Goal: Task Accomplishment & Management: Complete application form

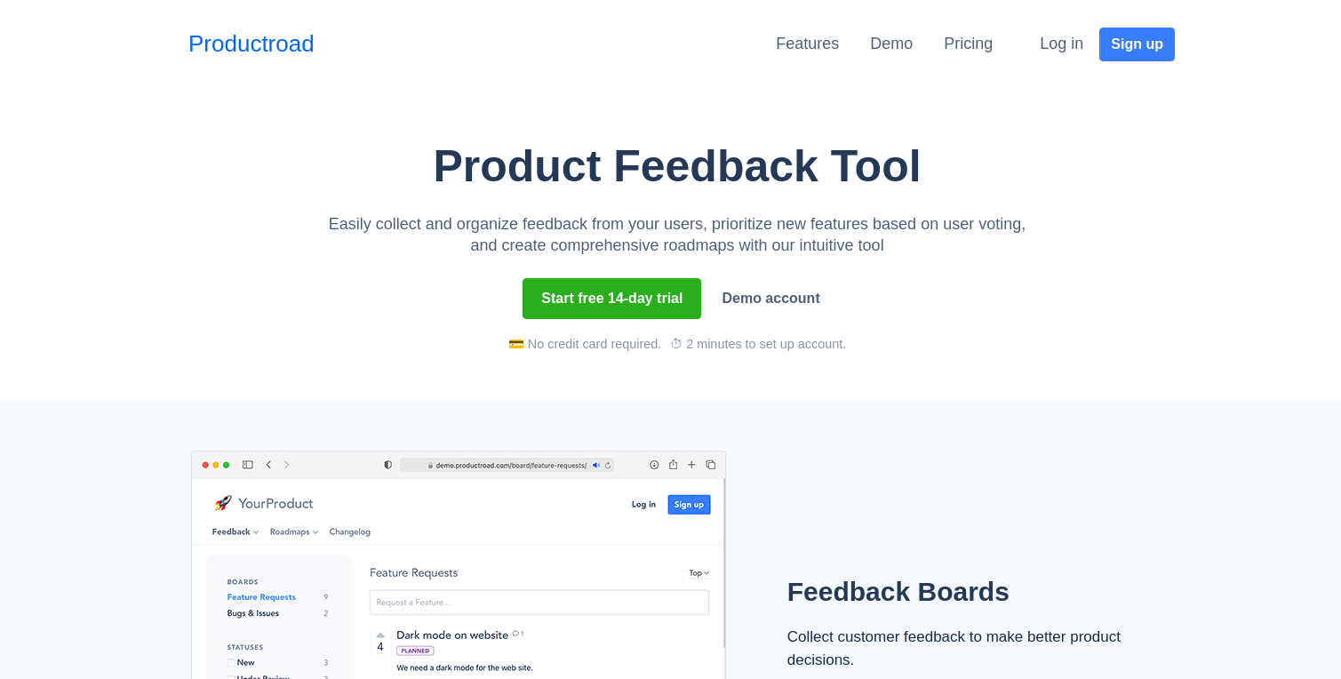
click at [975, 55] on div "Pricing" at bounding box center [967, 44] width 49 height 33
click at [970, 38] on link "Pricing" at bounding box center [967, 44] width 49 height 18
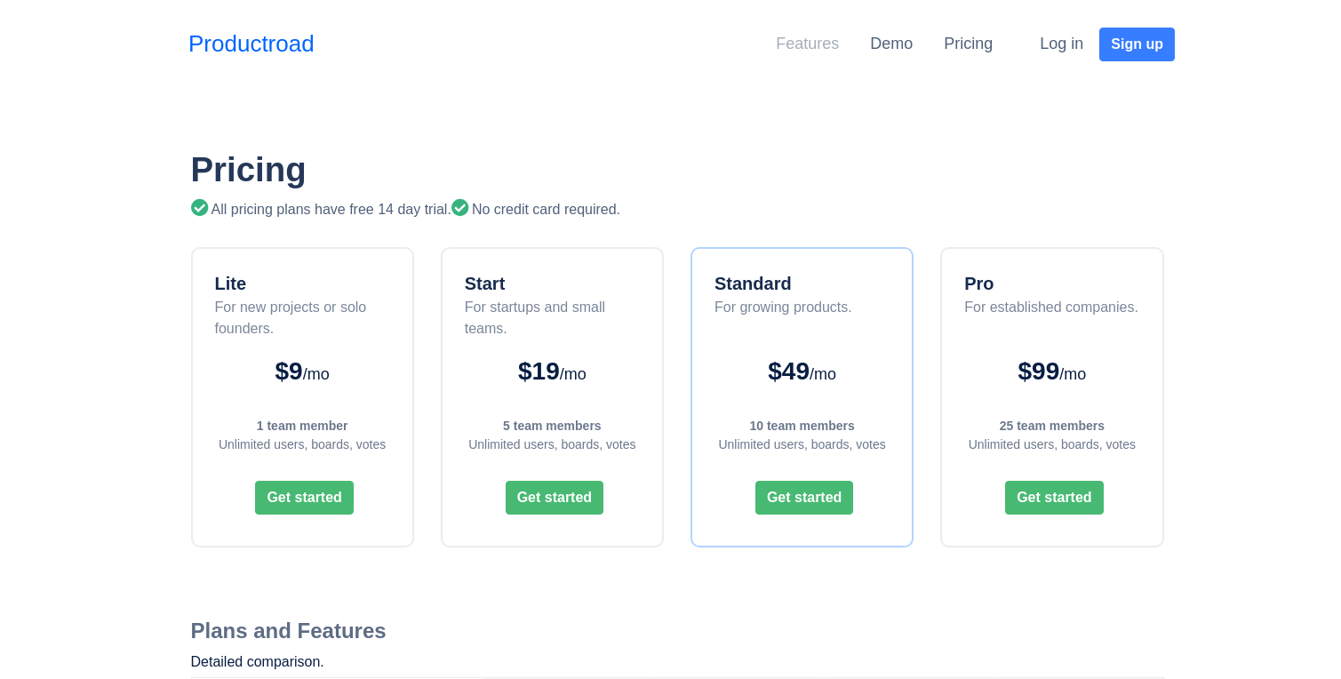
click at [803, 48] on link "Features" at bounding box center [807, 44] width 63 height 18
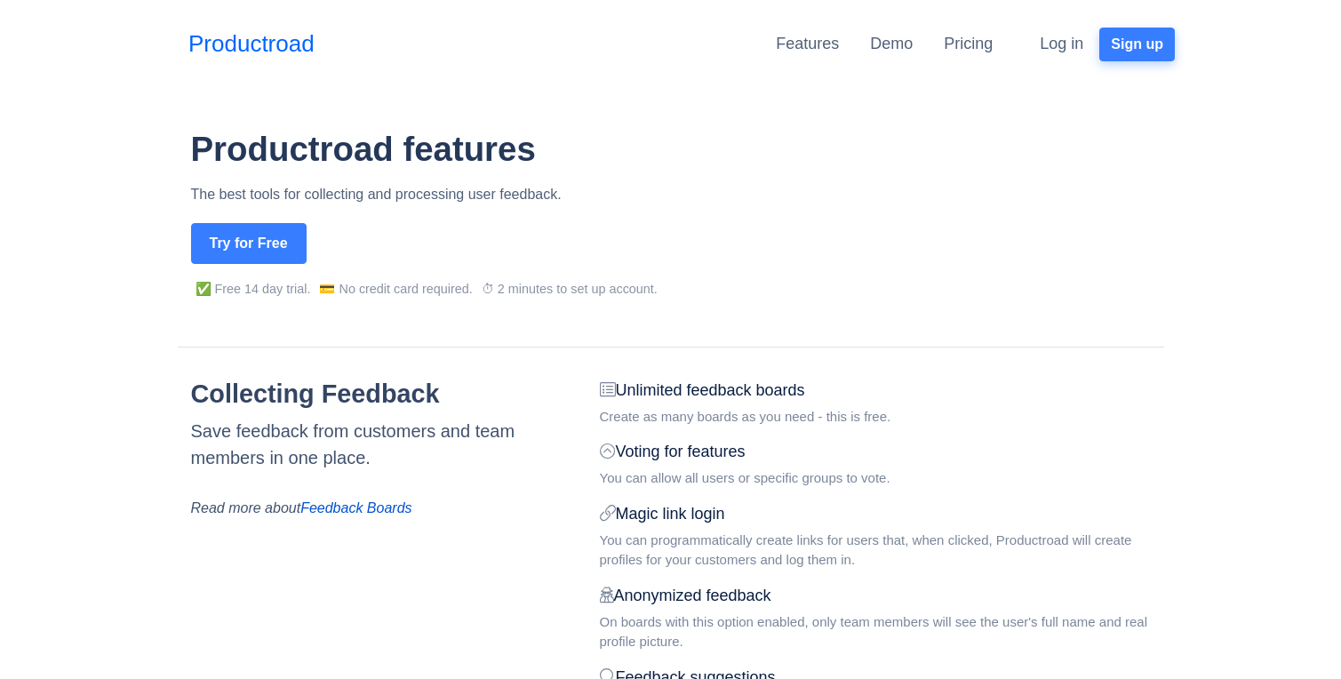
click at [1121, 50] on button "Sign up" at bounding box center [1137, 45] width 76 height 34
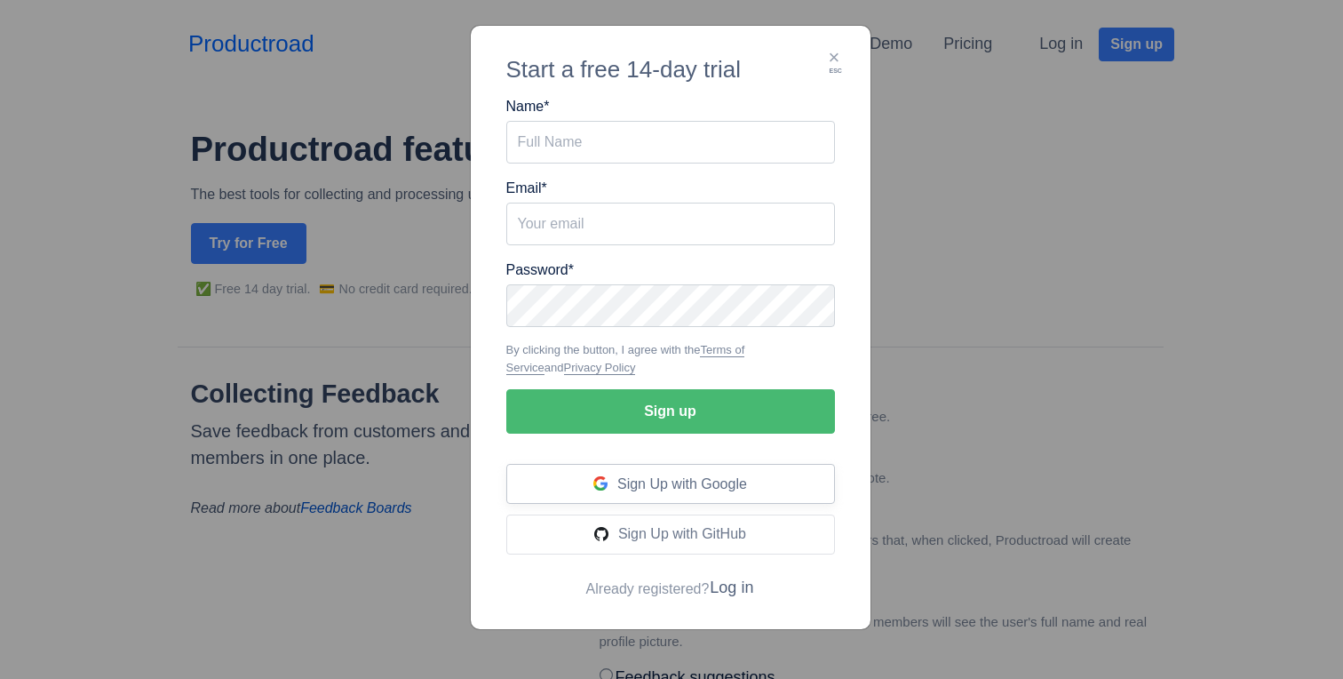
click at [647, 487] on span "Sign Up with Google" at bounding box center [682, 483] width 130 height 15
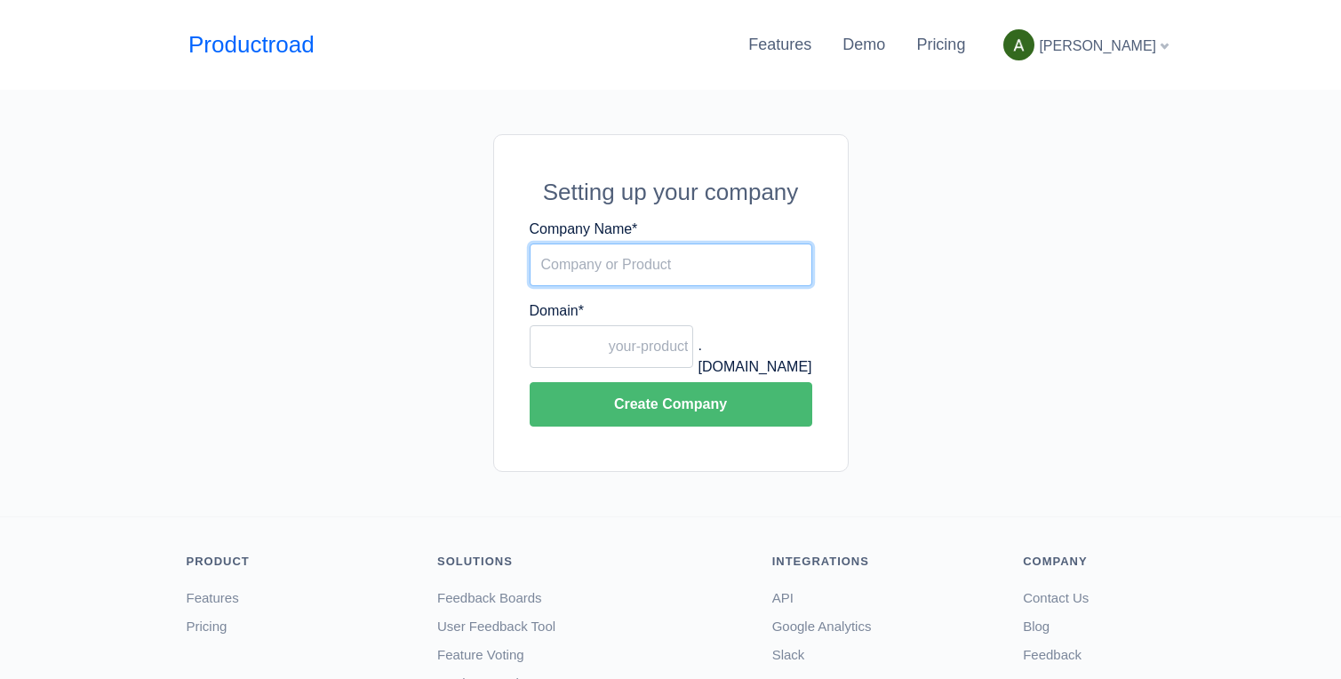
click at [601, 268] on input "Company Name *" at bounding box center [670, 264] width 283 height 43
type input "Adam"
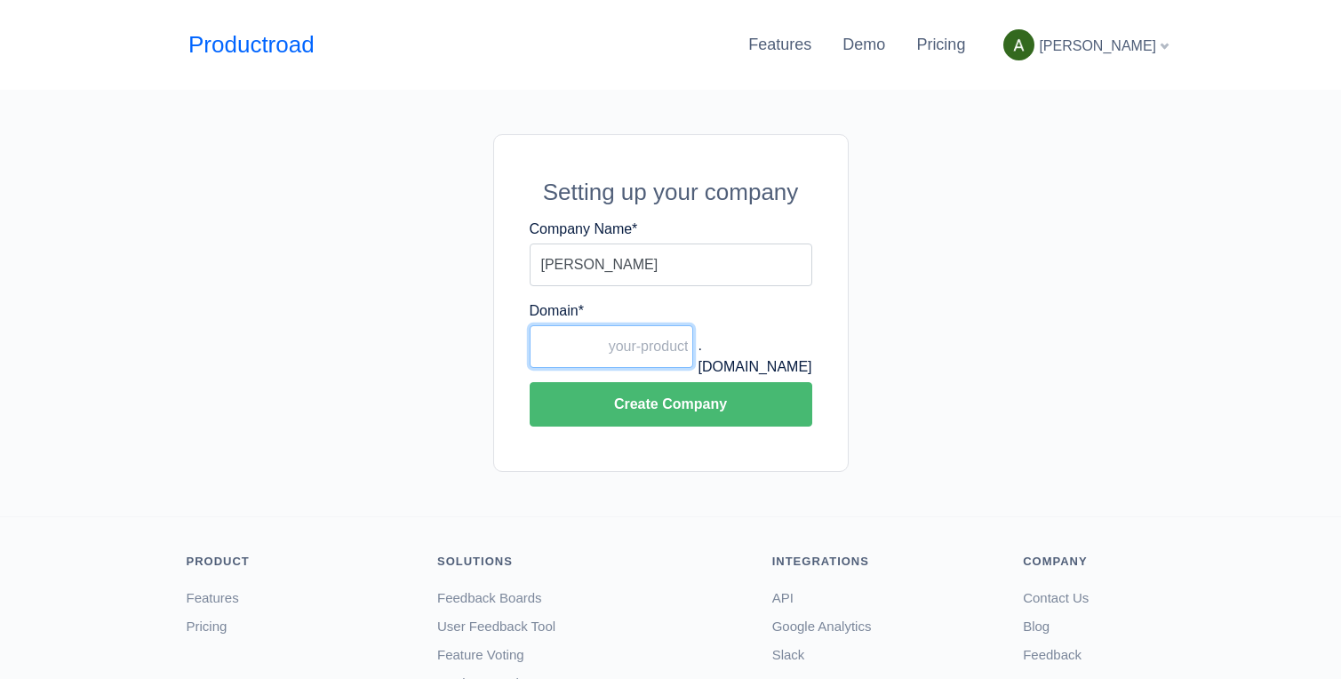
click at [584, 351] on input "Domain *" at bounding box center [611, 346] width 164 height 43
type input "t"
type input "[PERSON_NAME]-test"
click at [529, 382] on button "Create Company" at bounding box center [670, 404] width 283 height 44
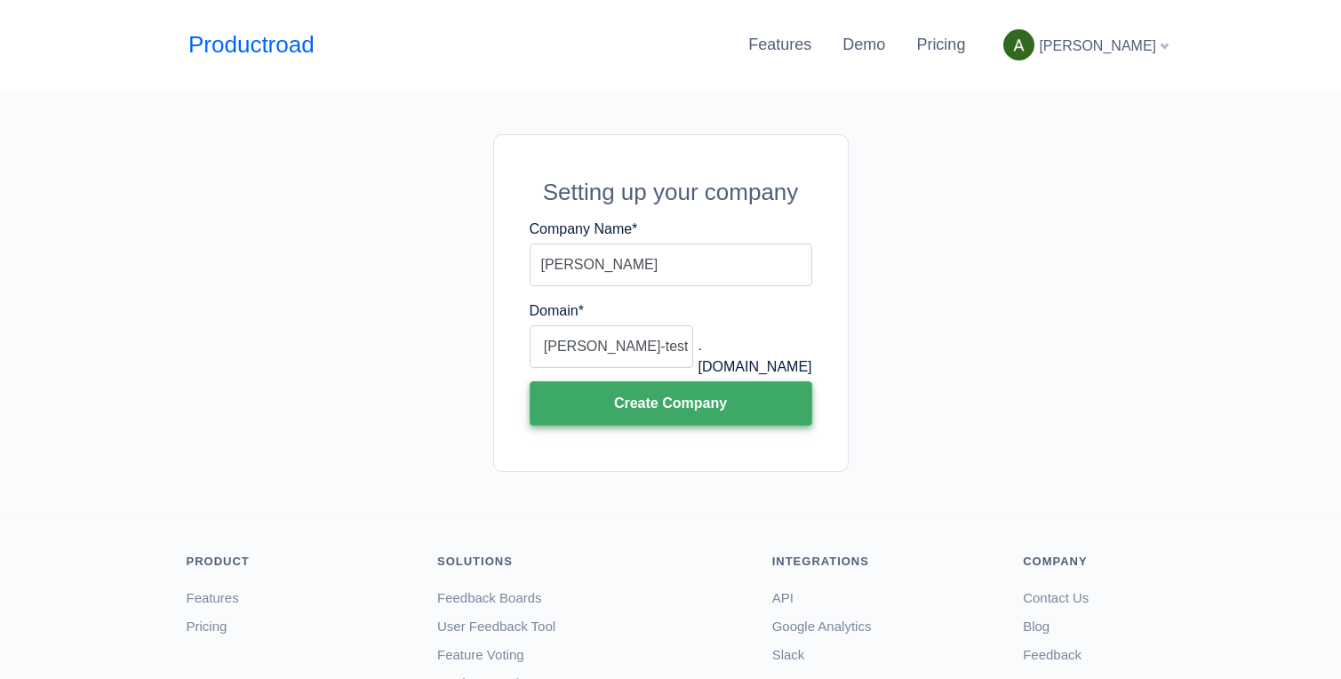
click at [641, 417] on button "Create Company" at bounding box center [670, 403] width 283 height 44
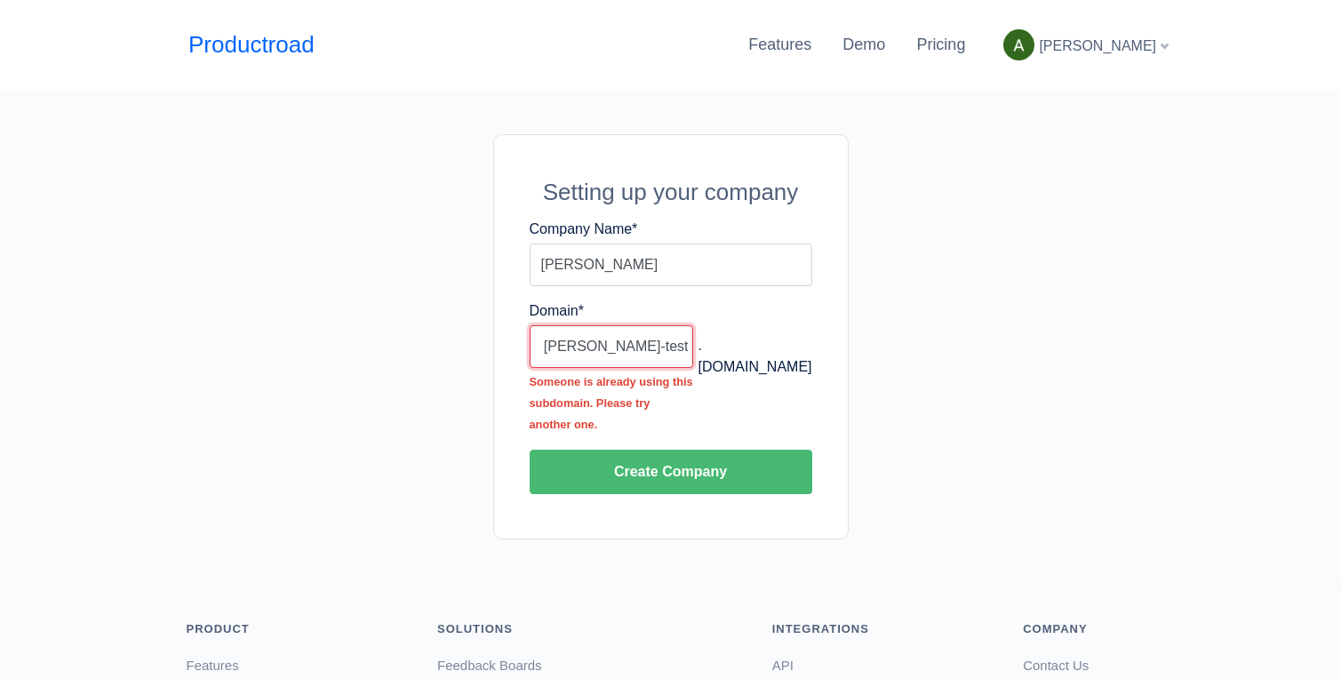
click at [656, 346] on input "[PERSON_NAME]-test" at bounding box center [611, 346] width 164 height 43
type input "adamm-test"
click at [529, 450] on button "Create Company" at bounding box center [670, 472] width 283 height 44
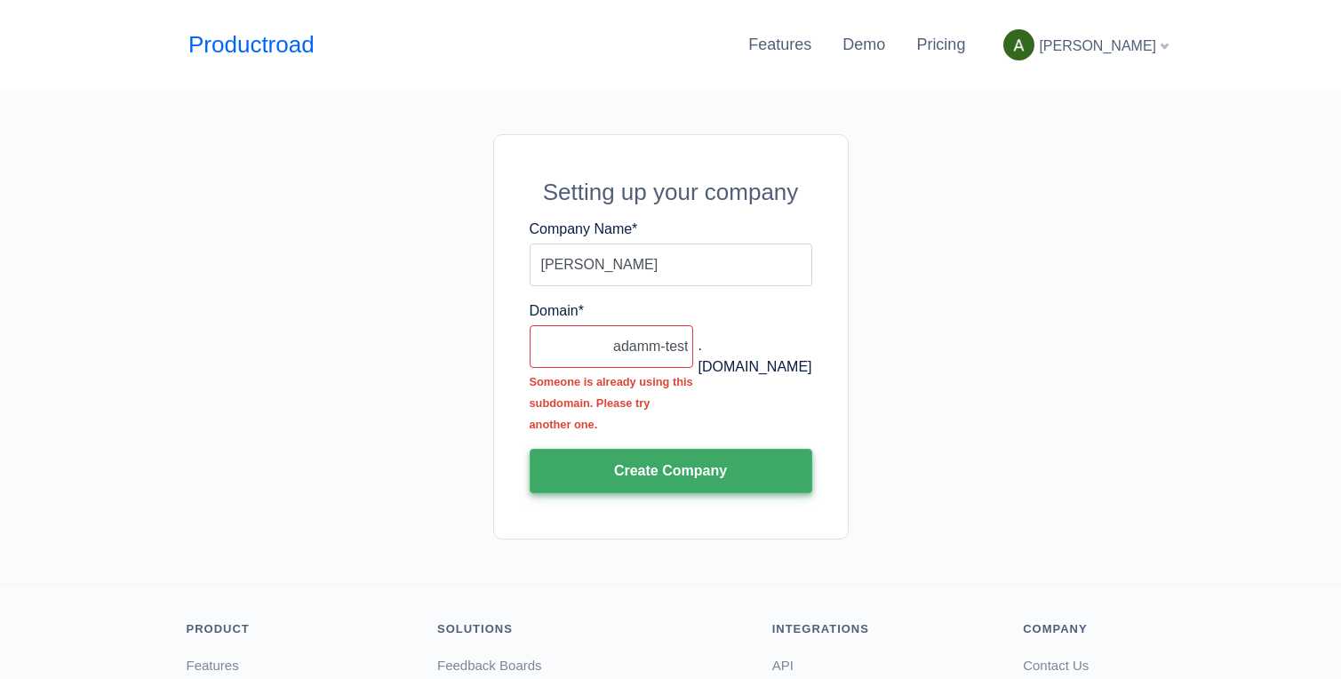
click at [636, 474] on button "Create Company" at bounding box center [670, 471] width 283 height 44
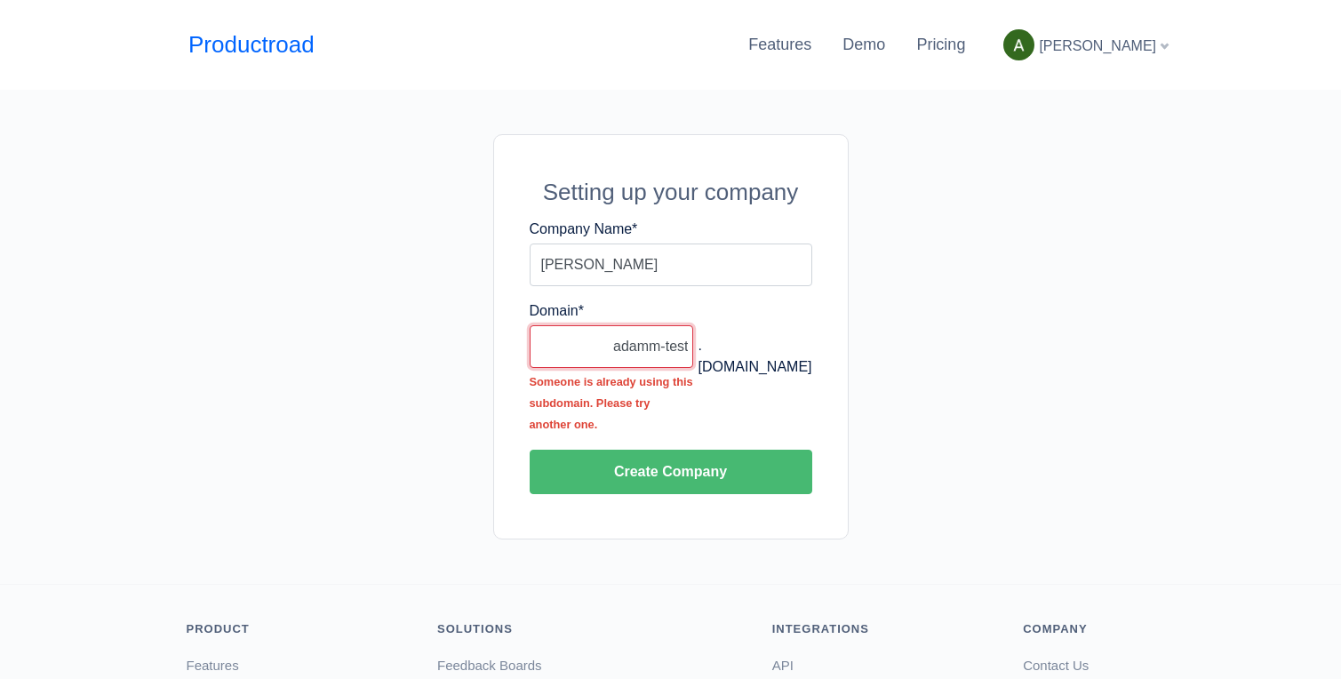
click at [651, 345] on input "adamm-test" at bounding box center [611, 346] width 164 height 43
click at [657, 348] on input "adamm-test" at bounding box center [611, 346] width 164 height 43
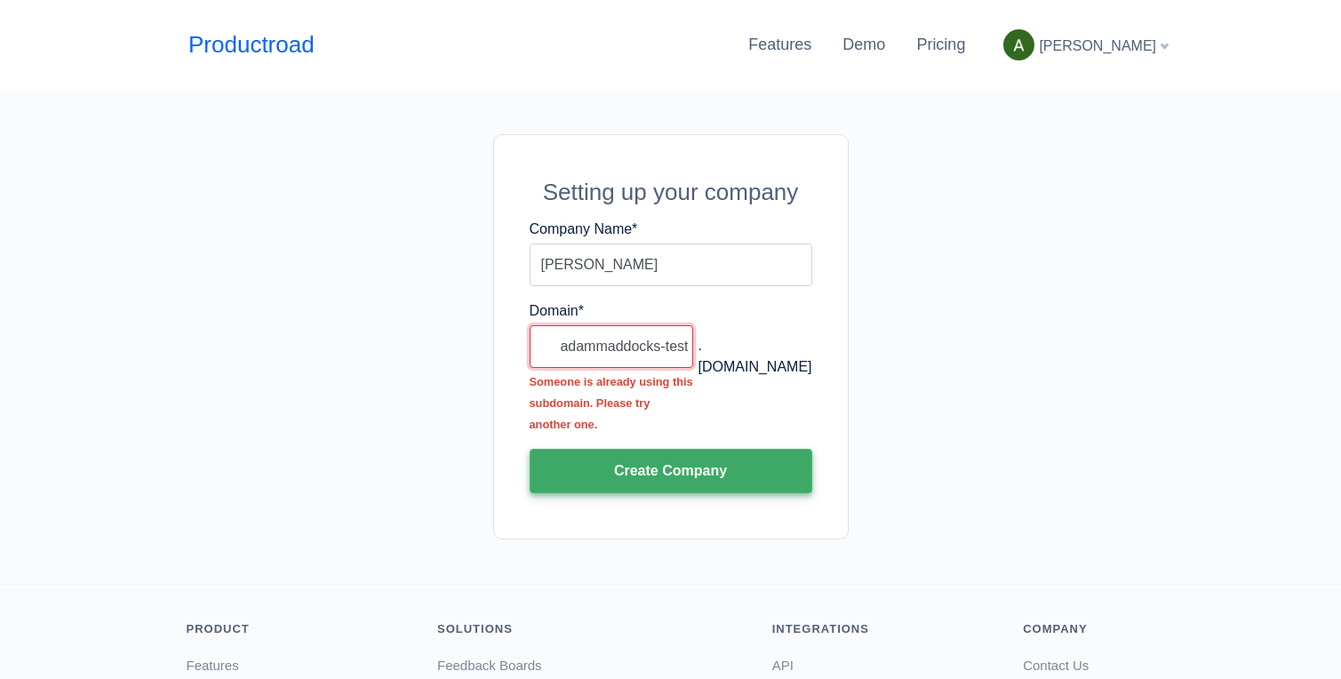
type input "adammaddocks-test"
click at [687, 465] on button "Create Company" at bounding box center [670, 471] width 283 height 44
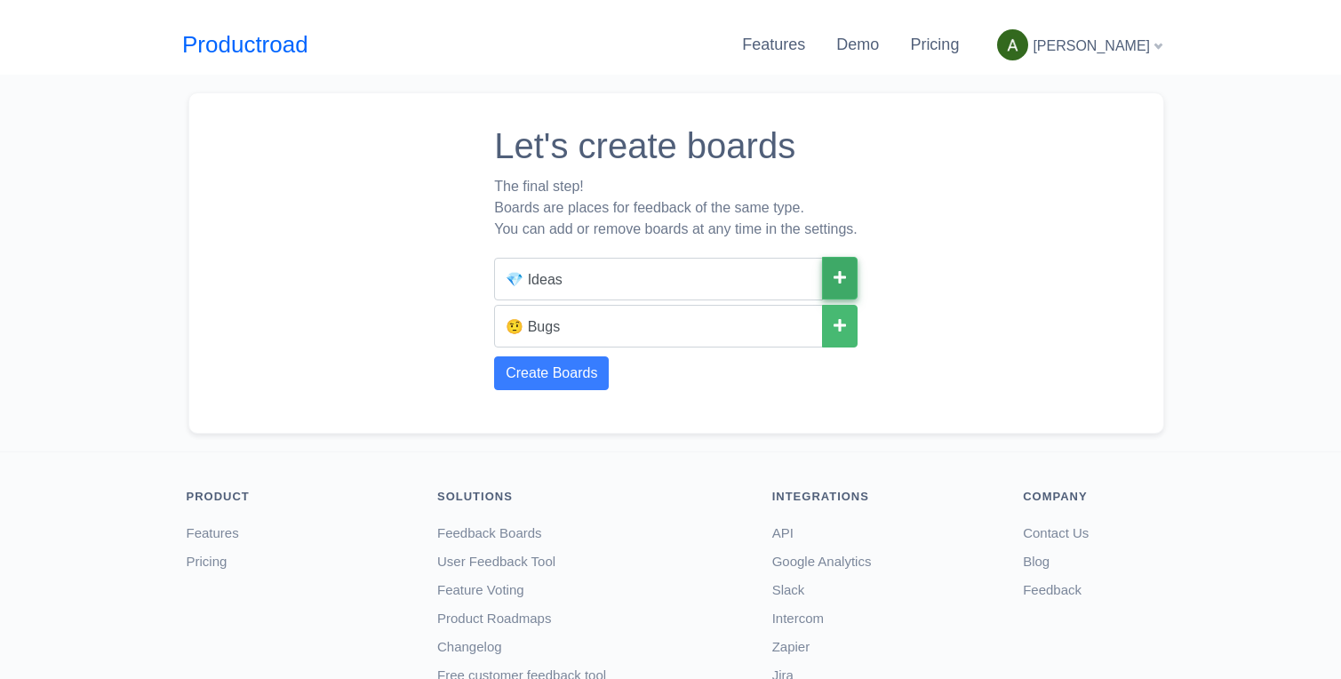
click at [840, 280] on icon at bounding box center [839, 277] width 12 height 14
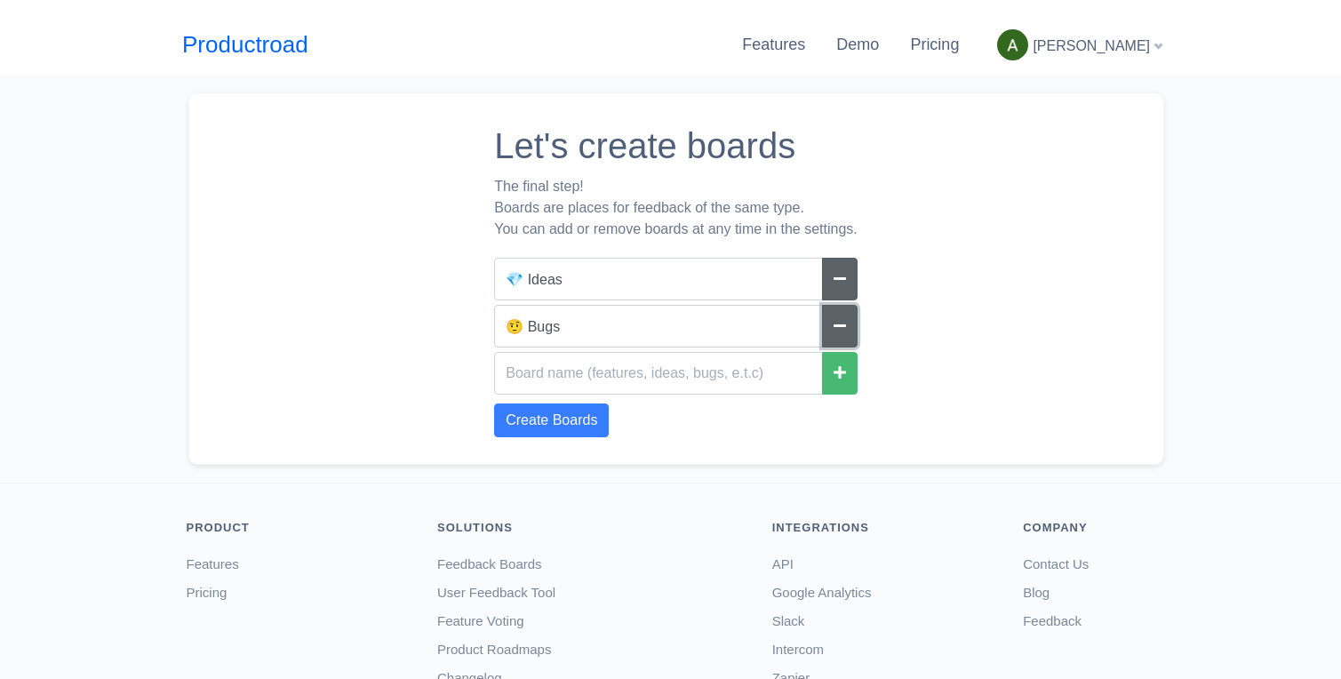
click at [843, 328] on icon at bounding box center [839, 325] width 12 height 14
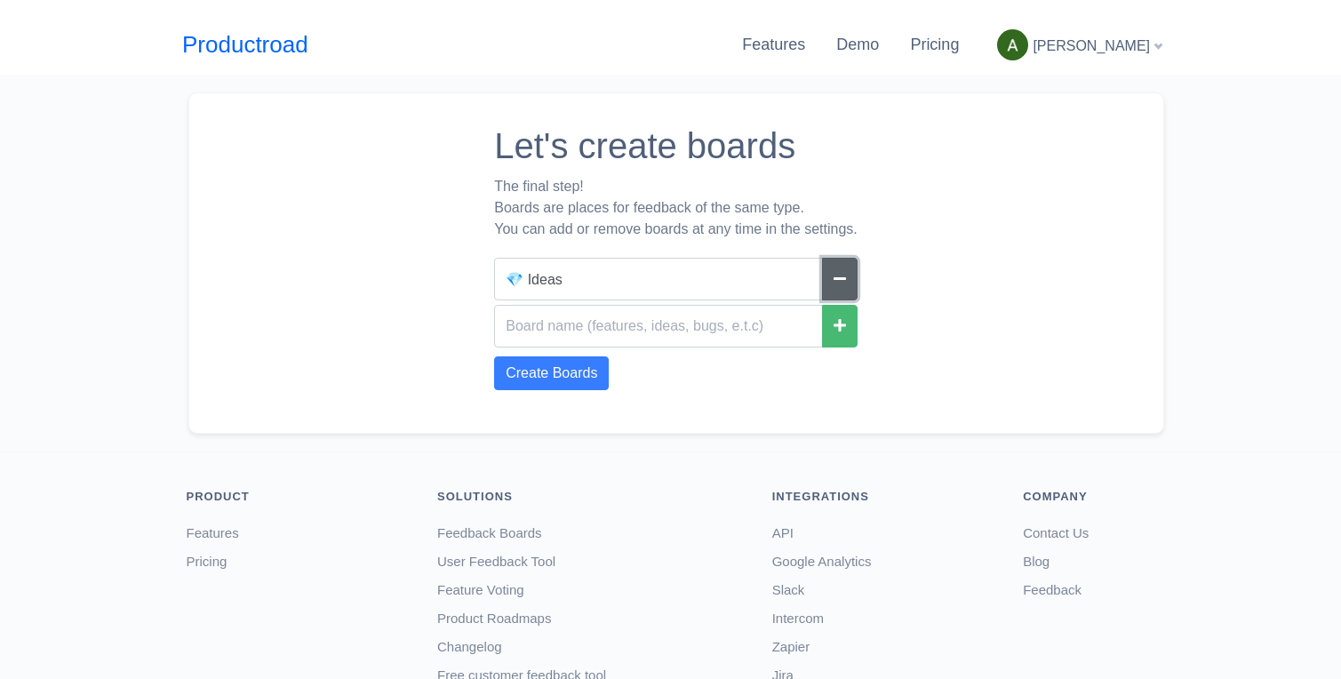
click at [834, 277] on icon at bounding box center [839, 278] width 12 height 14
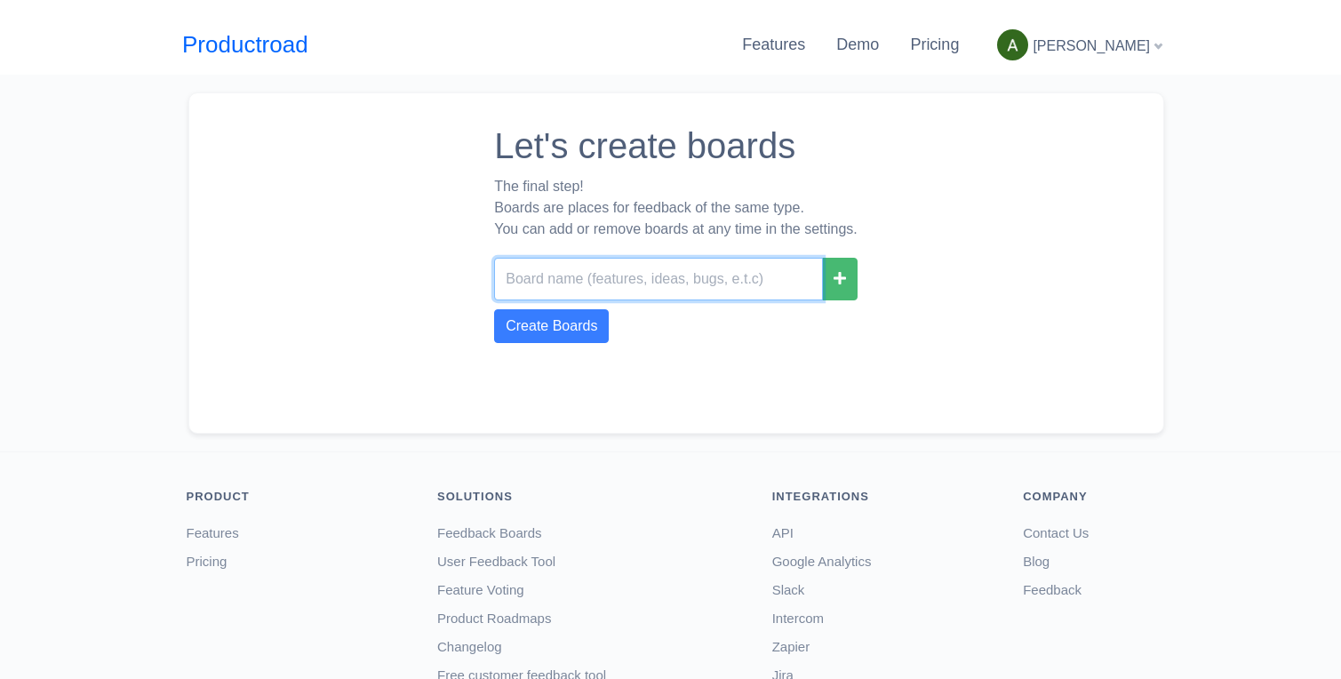
click at [689, 261] on input "text" at bounding box center [658, 279] width 329 height 43
type input "Feature Requests"
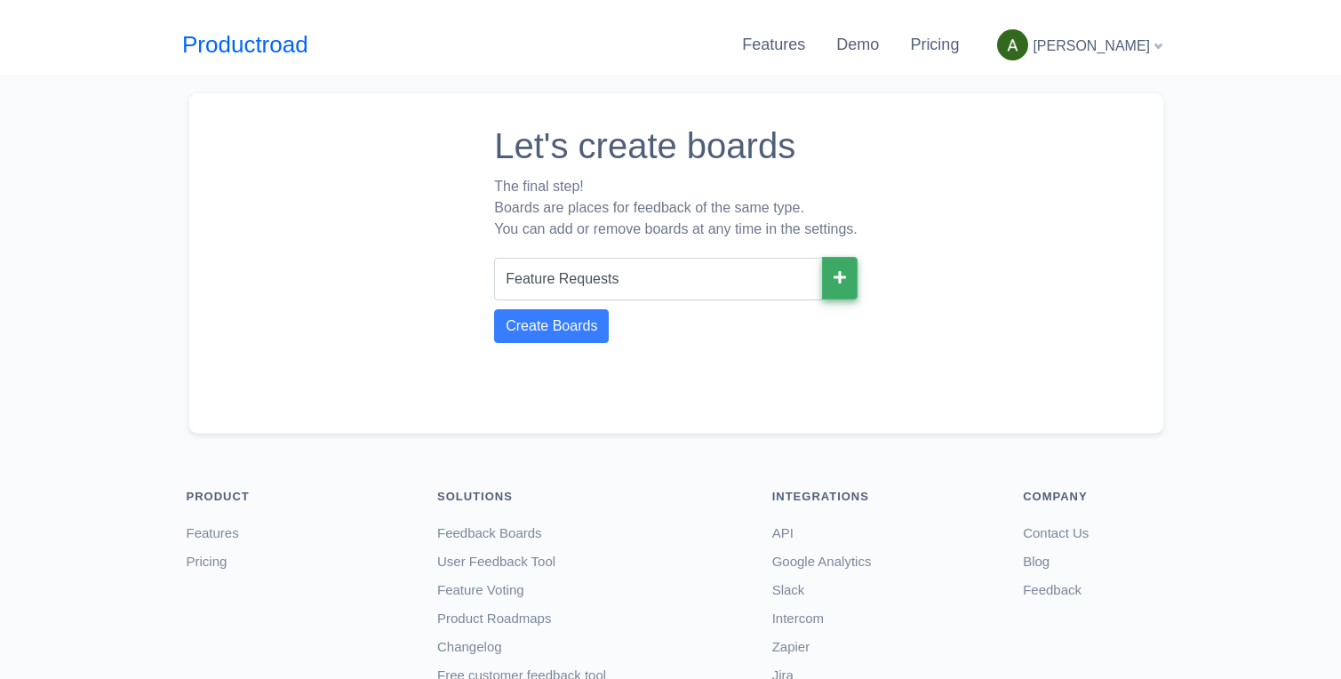
click at [836, 286] on button at bounding box center [840, 278] width 36 height 43
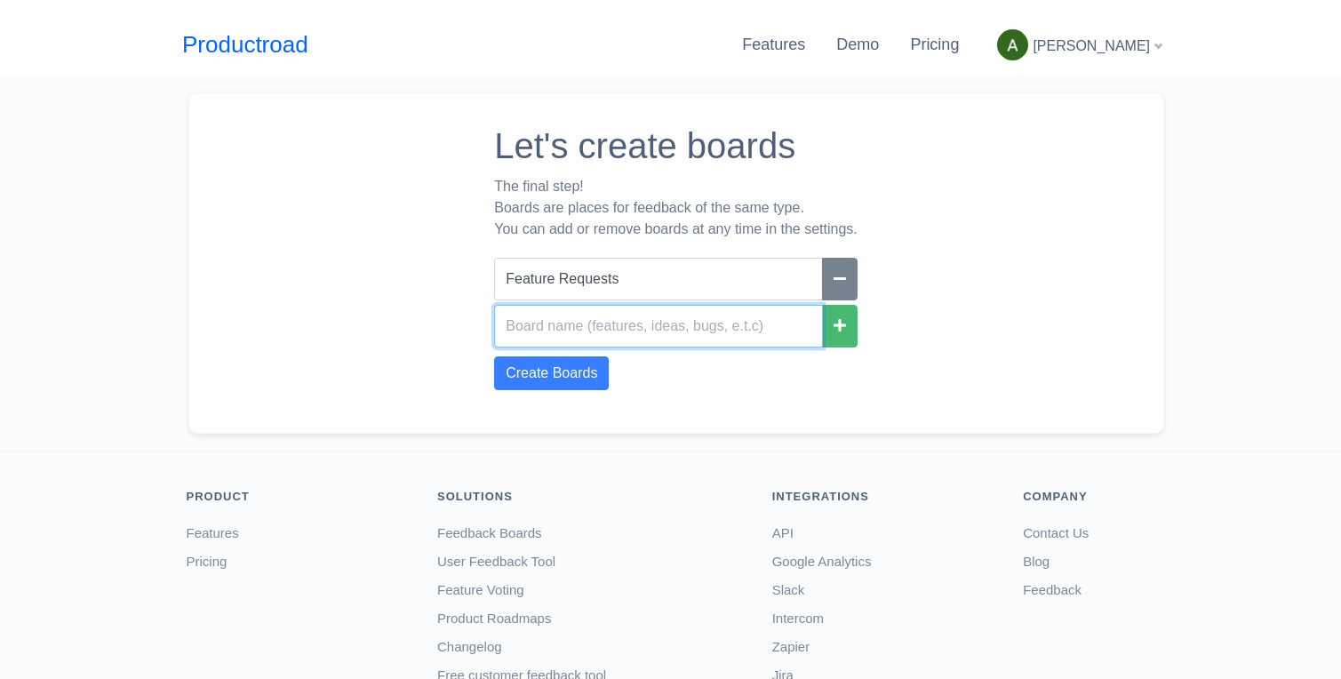
click at [609, 336] on input "text" at bounding box center [658, 326] width 329 height 43
type input "Roadmap"
click button at bounding box center [840, 279] width 36 height 43
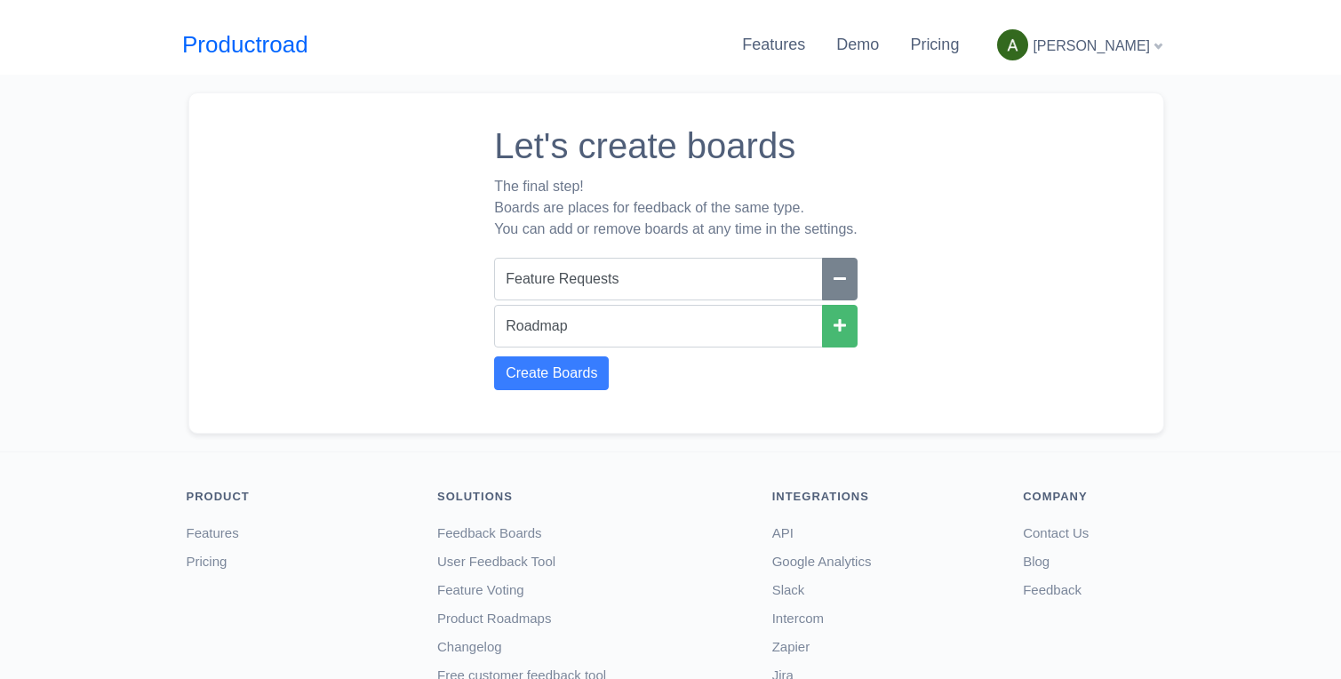
click at [621, 435] on div "Let's create boards The final step! Boards are places for feedback of the same …" at bounding box center [670, 263] width 1341 height 377
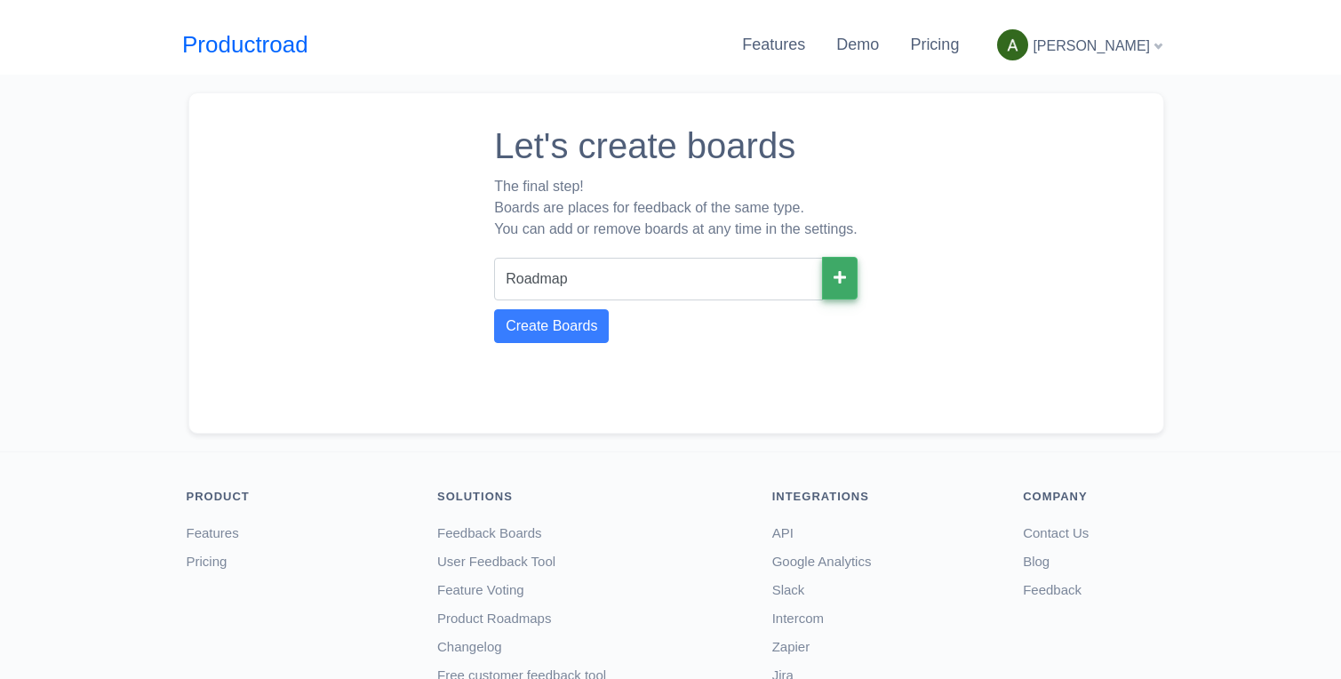
click at [825, 277] on button at bounding box center [840, 278] width 36 height 43
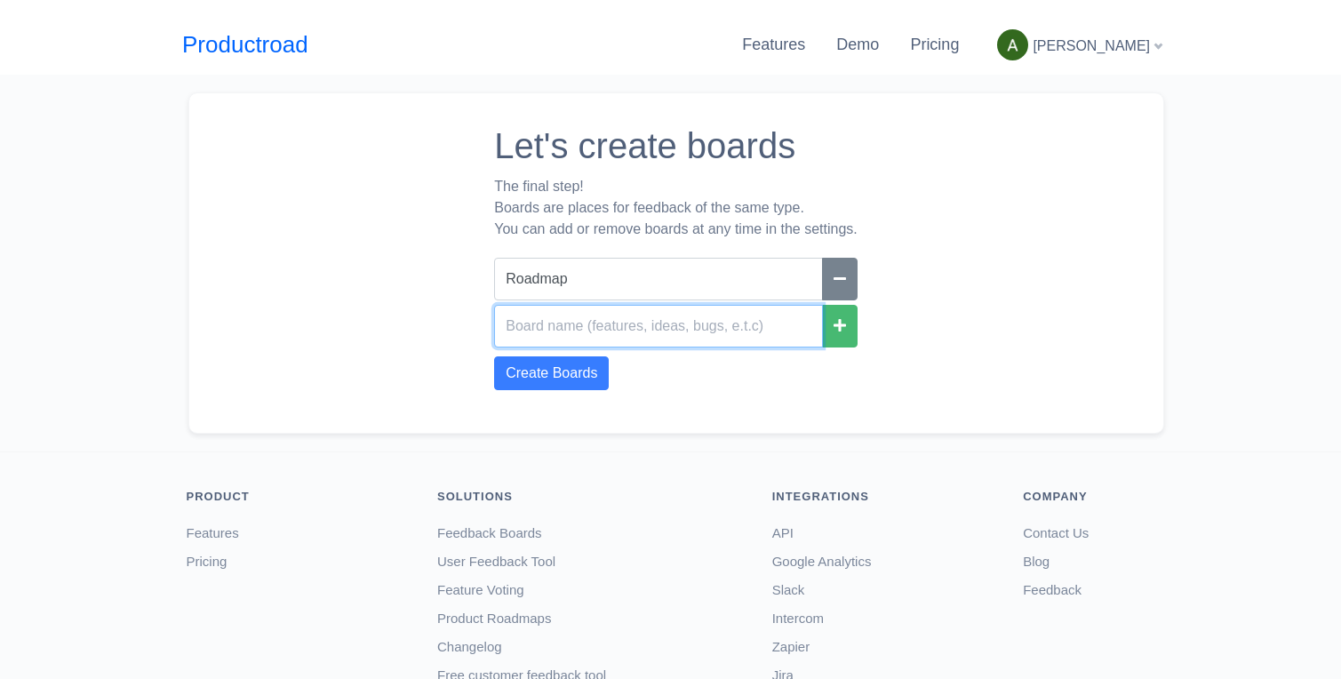
click at [705, 329] on input "text" at bounding box center [658, 326] width 329 height 43
click at [531, 346] on input "text" at bounding box center [658, 326] width 329 height 43
type input "Idea board"
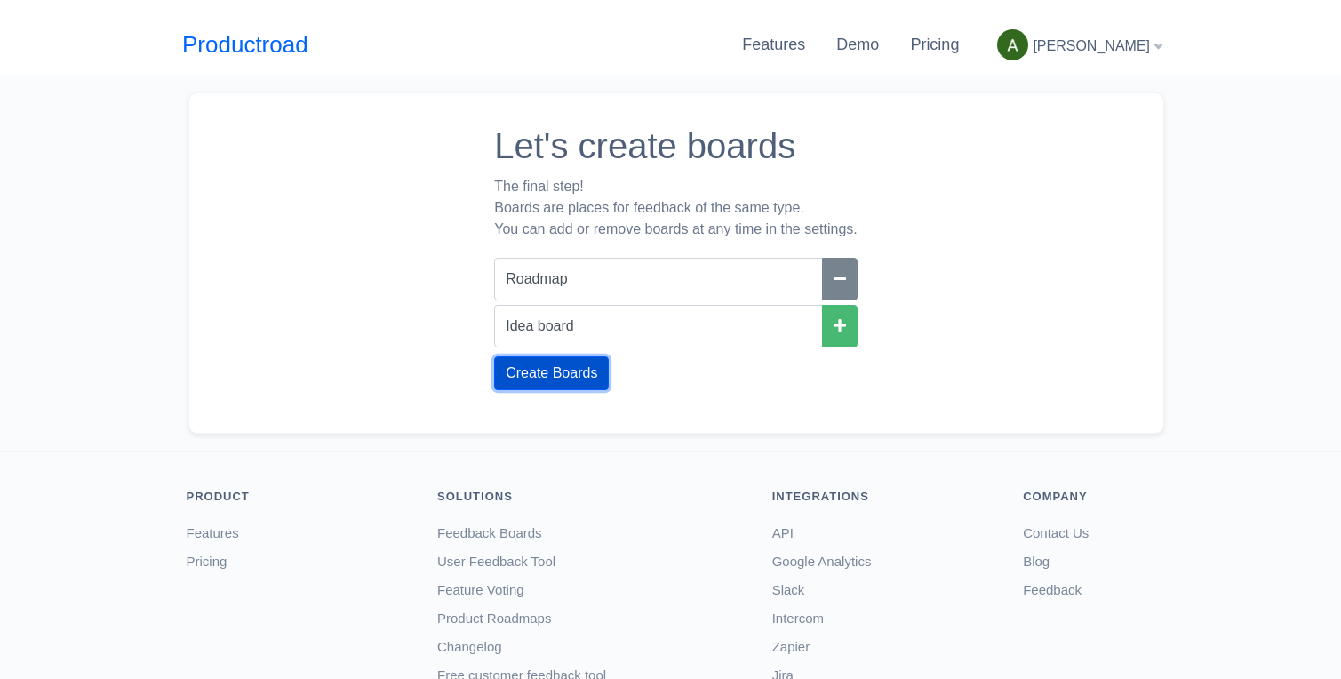
click at [513, 369] on button "Create Boards" at bounding box center [551, 373] width 115 height 34
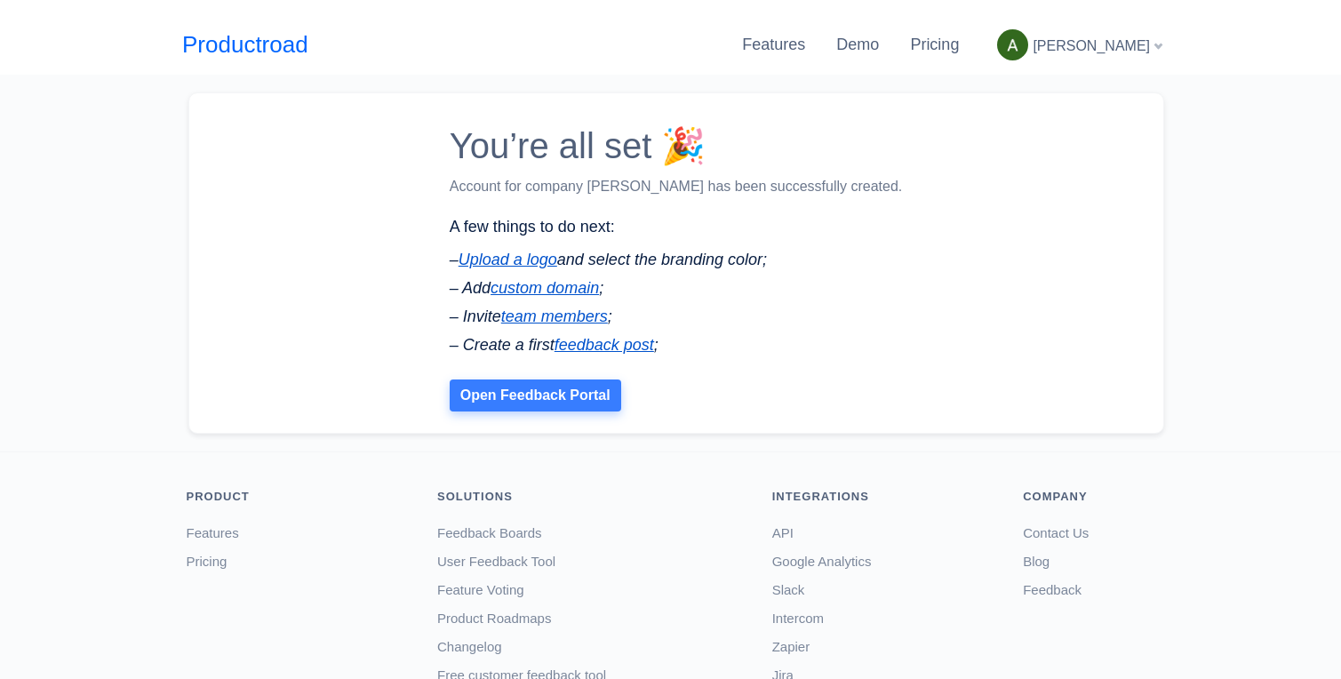
click at [561, 404] on link "Open Feedback Portal" at bounding box center [535, 395] width 171 height 32
